Goal: Task Accomplishment & Management: Manage account settings

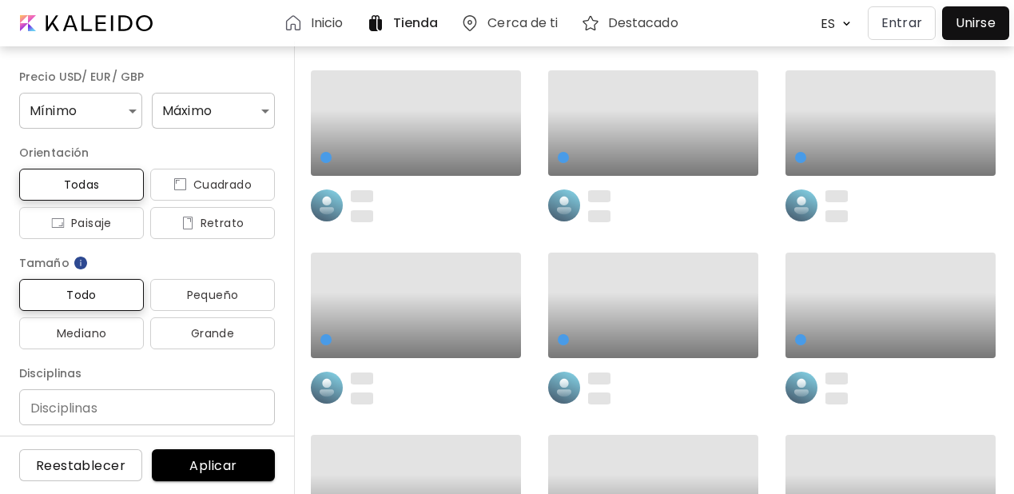
click at [895, 29] on p "Entrar" at bounding box center [901, 23] width 41 height 19
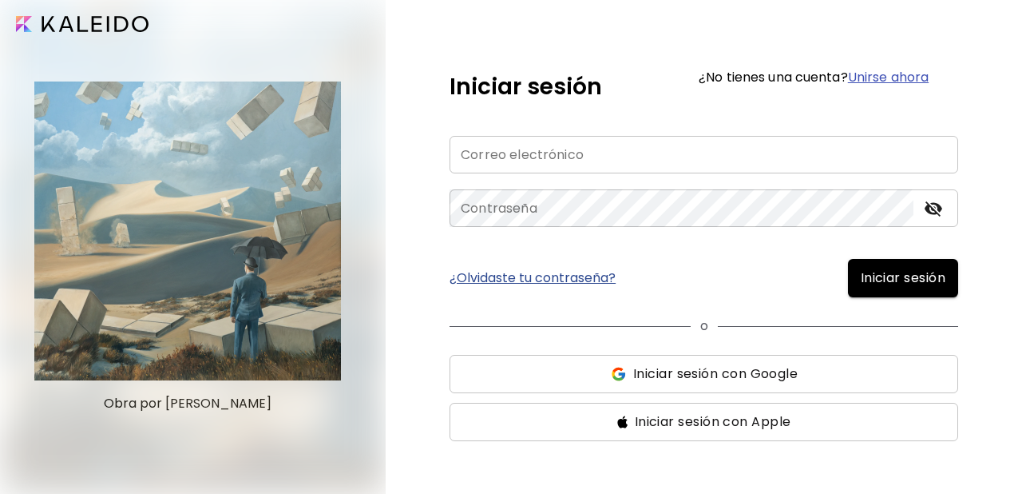
type input "**********"
click at [880, 287] on span "Iniciar sesión" at bounding box center [903, 277] width 85 height 19
